Goal: Task Accomplishment & Management: Manage account settings

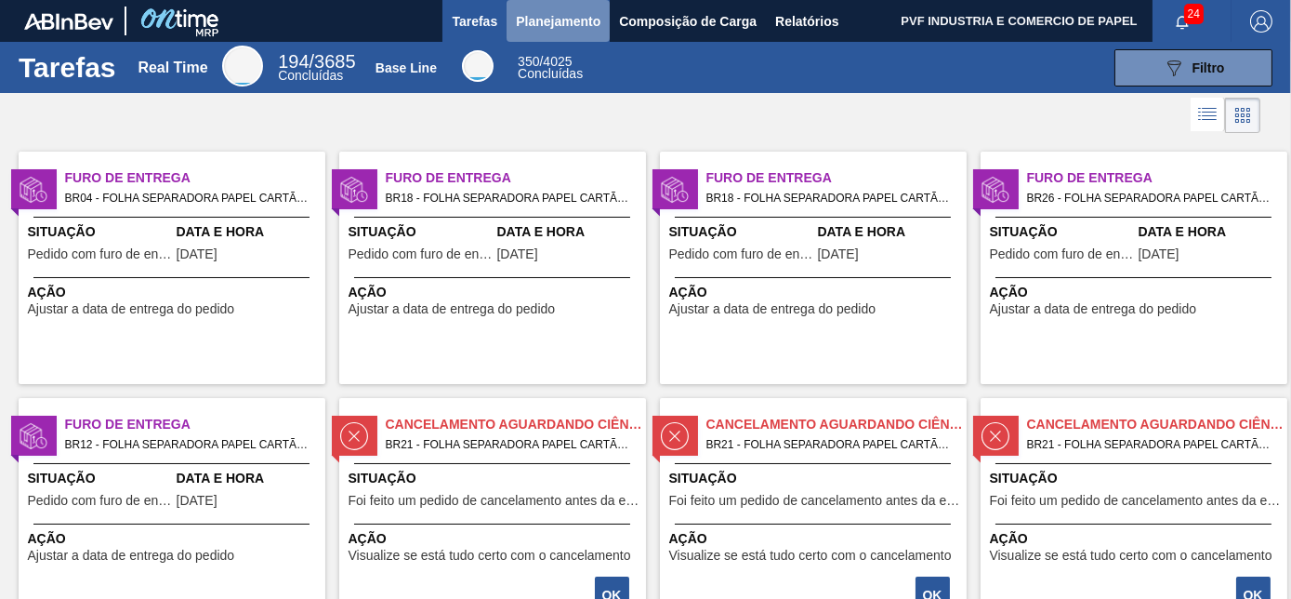
click at [548, 15] on span "Planejamento" at bounding box center [558, 21] width 85 height 22
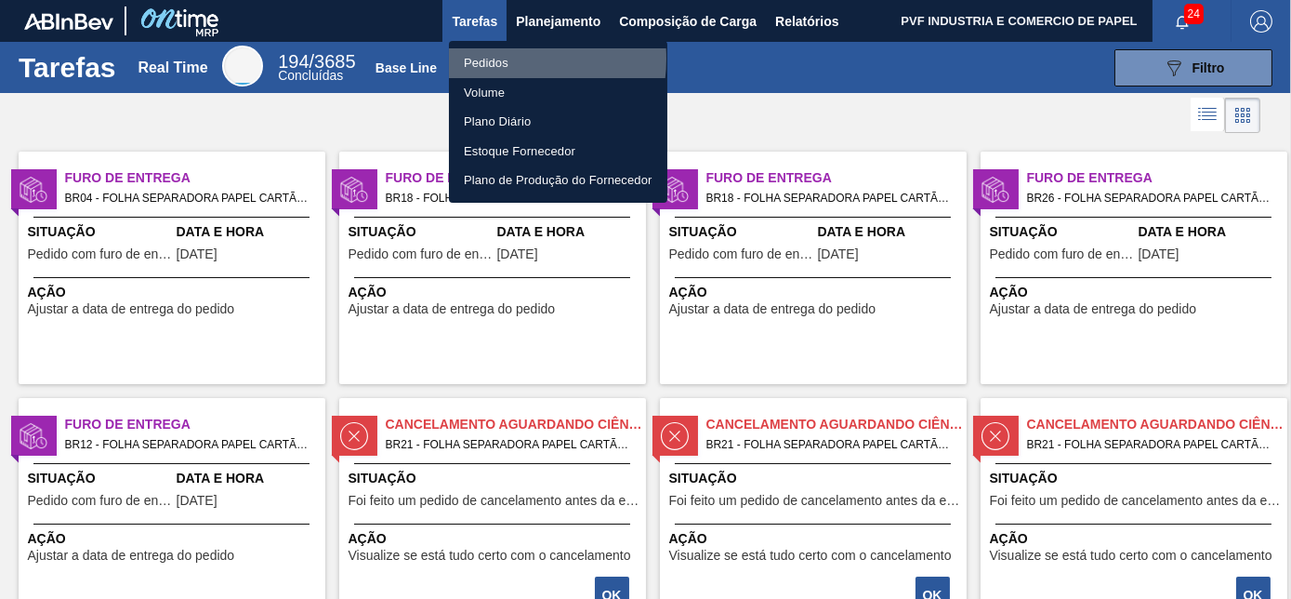
click at [500, 59] on li "Pedidos" at bounding box center [558, 63] width 218 height 30
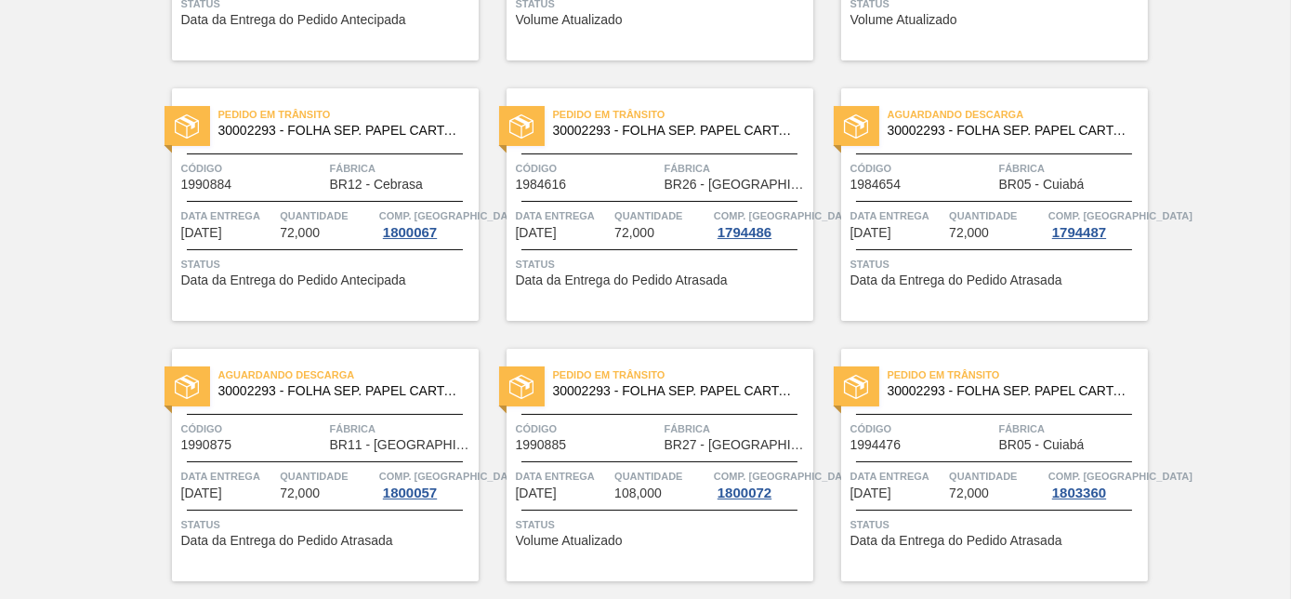
scroll to position [761, 0]
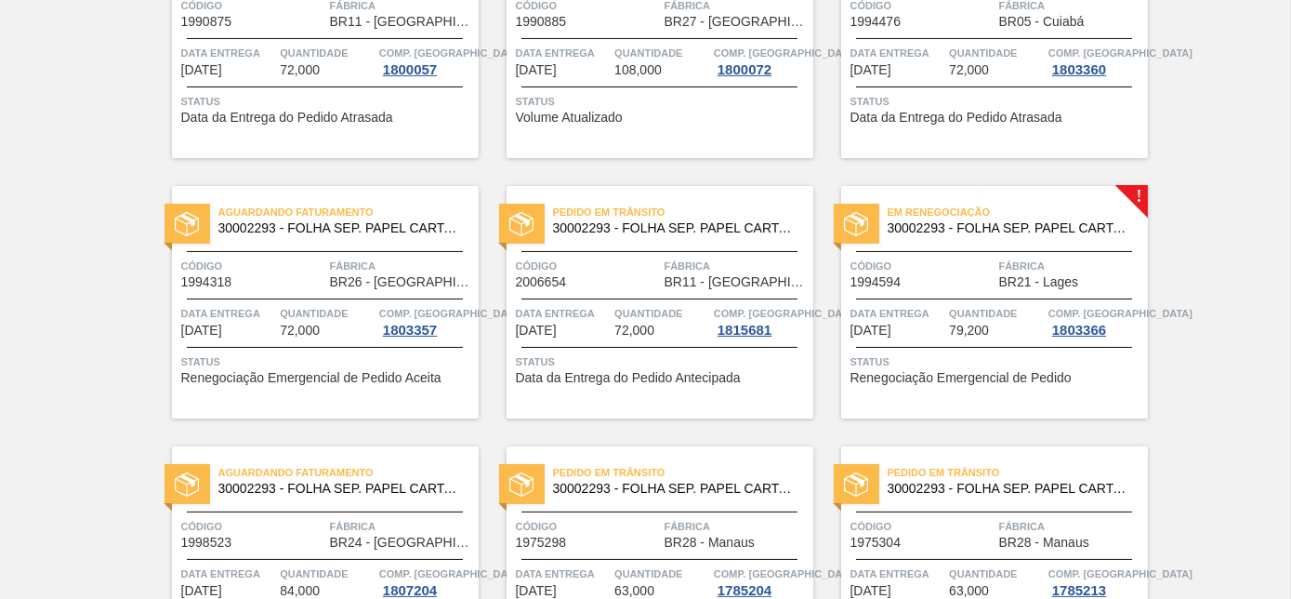
click at [957, 283] on div "Código 1994594" at bounding box center [923, 273] width 144 height 33
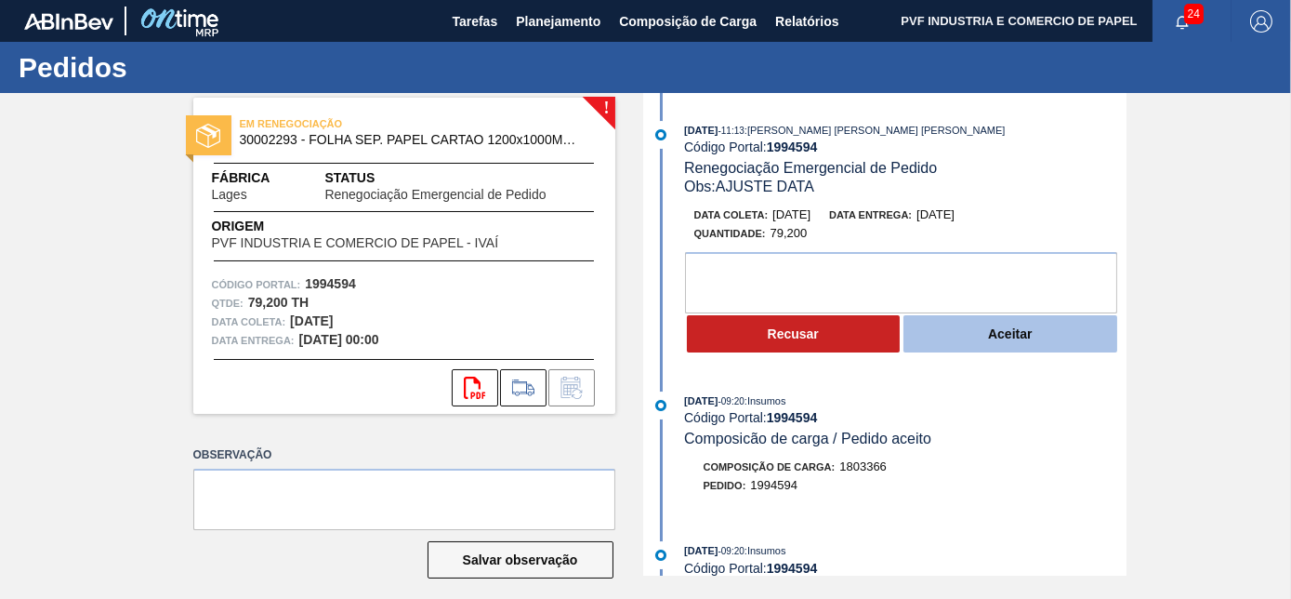
click at [978, 332] on button "Aceitar" at bounding box center [1011, 333] width 214 height 37
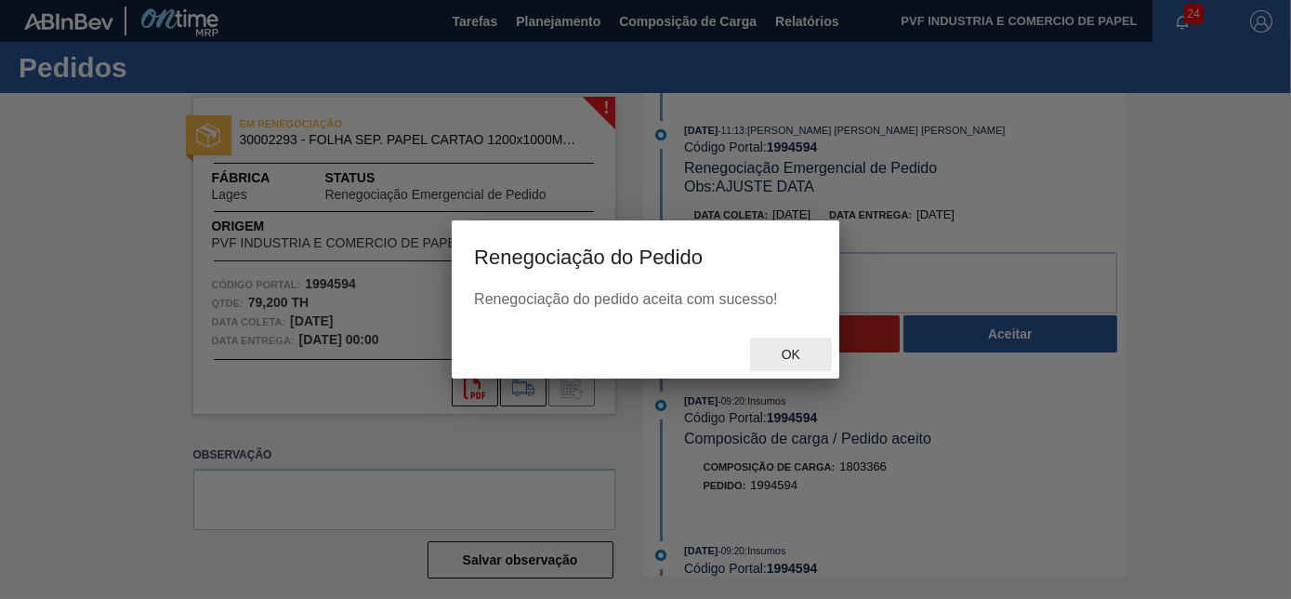
click at [780, 353] on span "Ok" at bounding box center [791, 354] width 48 height 15
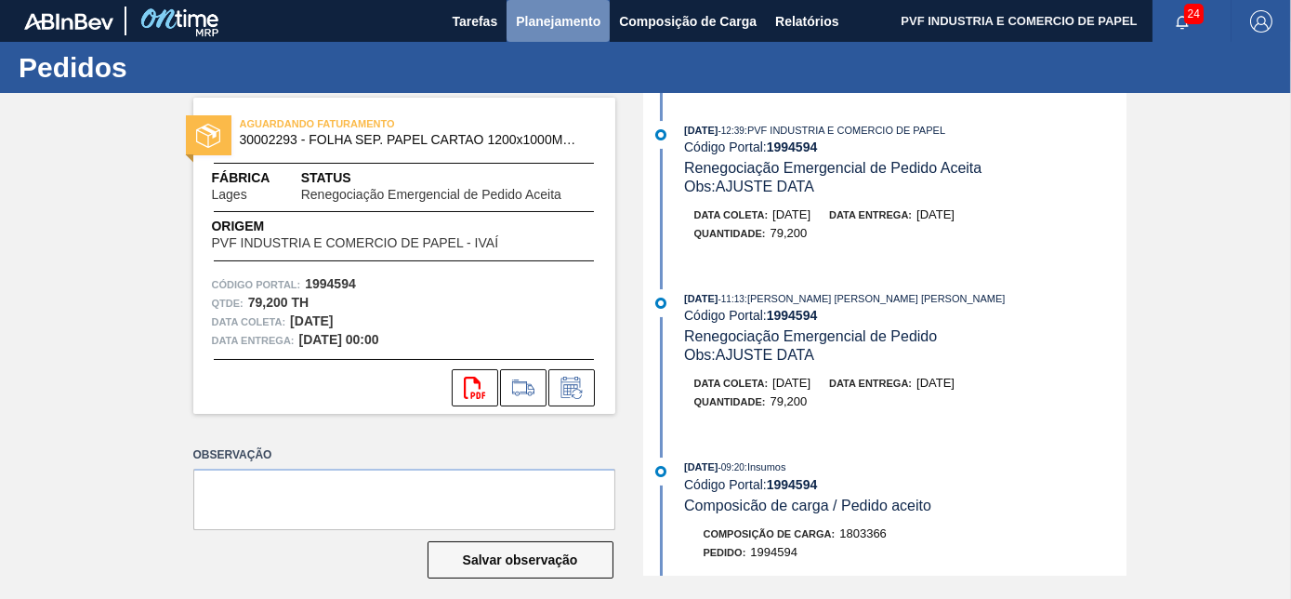
click at [560, 15] on span "Planejamento" at bounding box center [558, 21] width 85 height 22
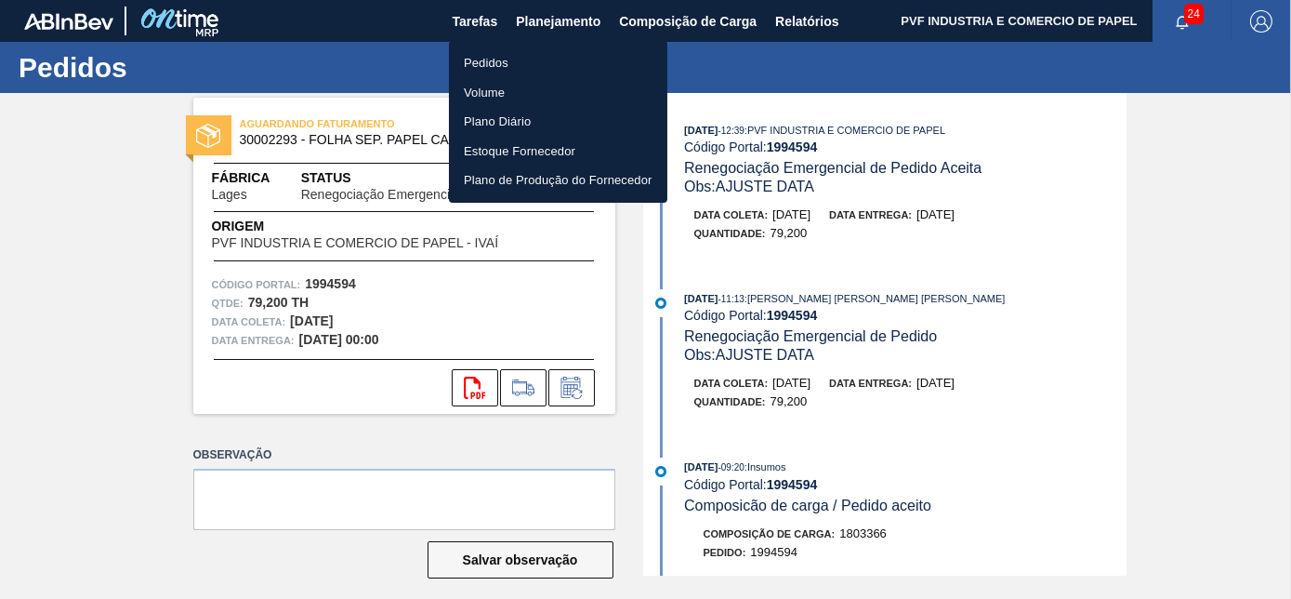
click at [496, 61] on li "Pedidos" at bounding box center [558, 63] width 218 height 30
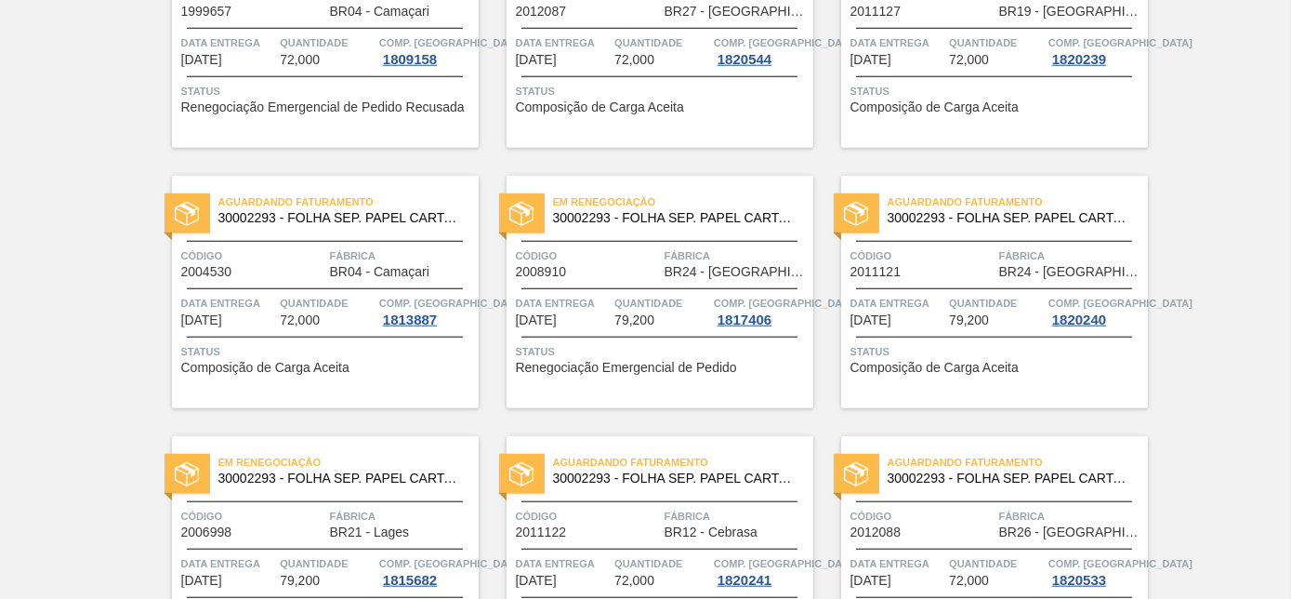
scroll to position [4033, 0]
